Goal: Find specific page/section: Find specific page/section

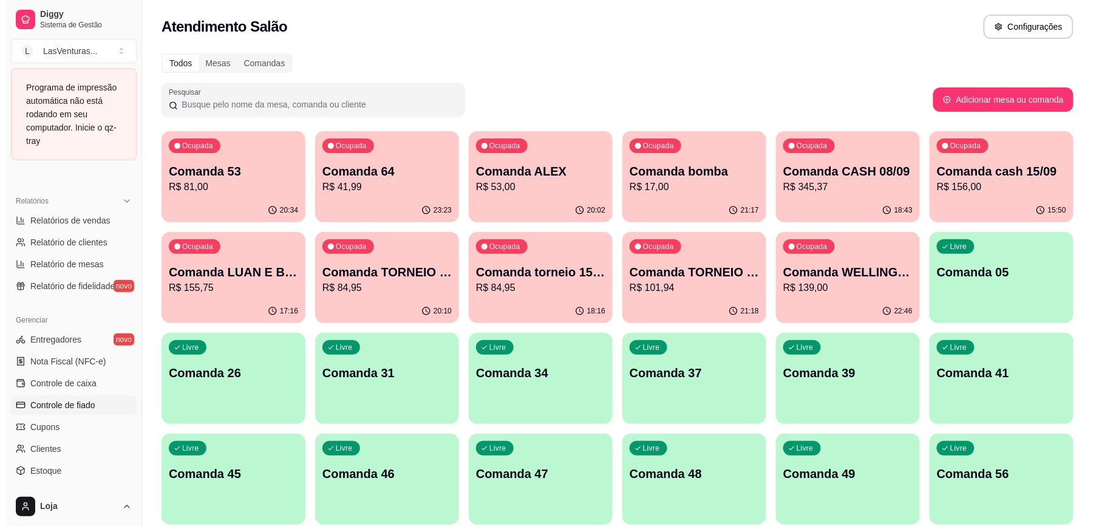
scroll to position [404, 0]
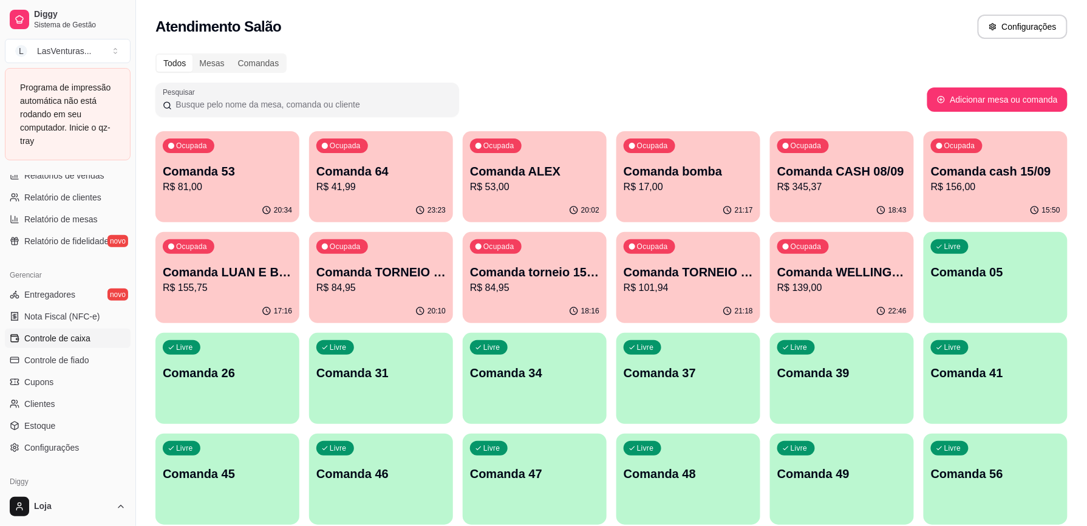
click at [72, 336] on span "Controle de caixa" at bounding box center [57, 338] width 66 height 12
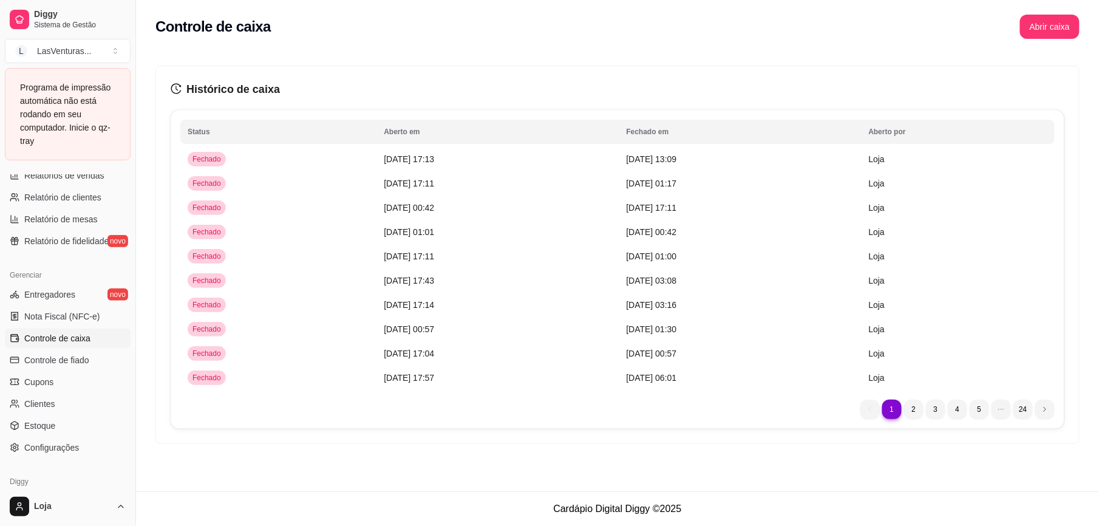
click at [76, 340] on span "Controle de caixa" at bounding box center [57, 338] width 66 height 12
click at [74, 333] on span "Controle de caixa" at bounding box center [57, 338] width 66 height 12
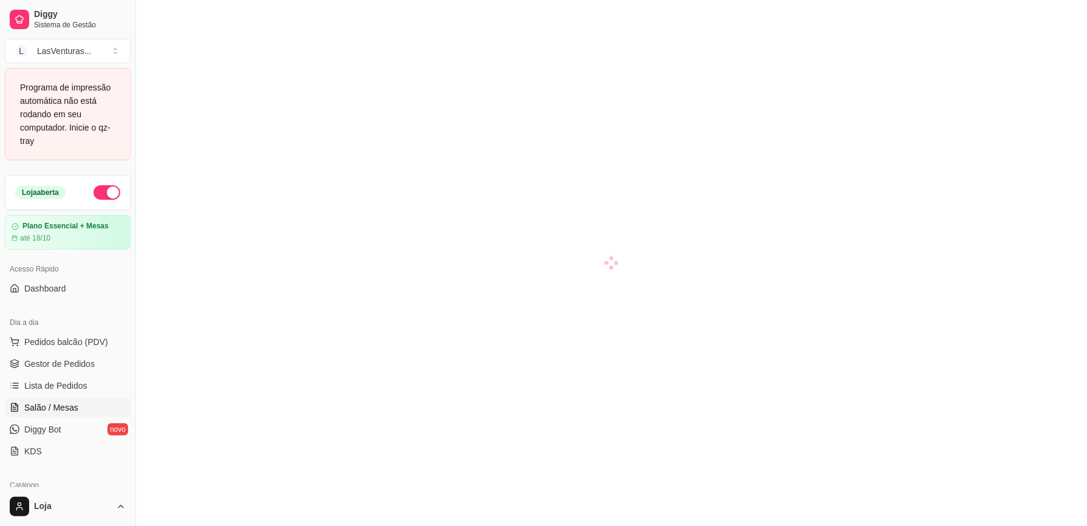
scroll to position [161, 0]
